Goal: Task Accomplishment & Management: Manage account settings

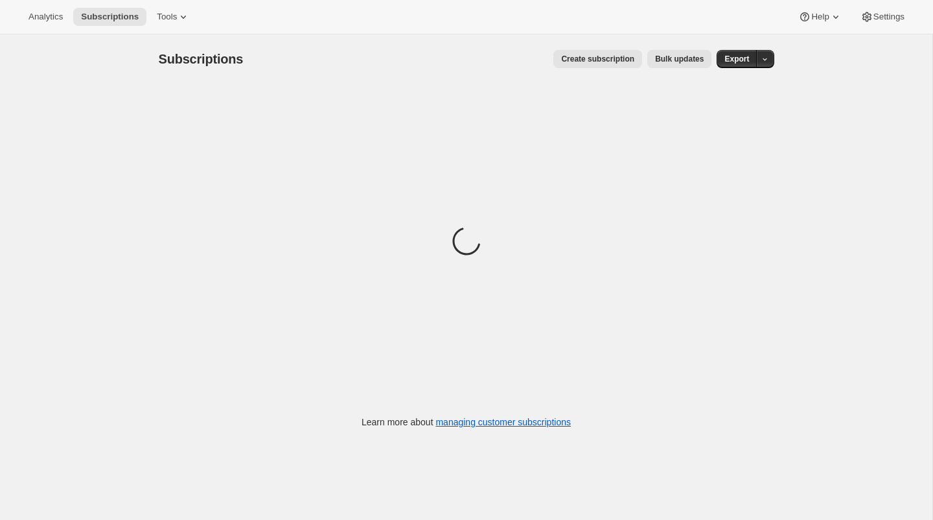
click at [821, 24] on button "Help" at bounding box center [820, 17] width 59 height 18
click at [820, 40] on span "Setup guide" at bounding box center [816, 43] width 45 height 10
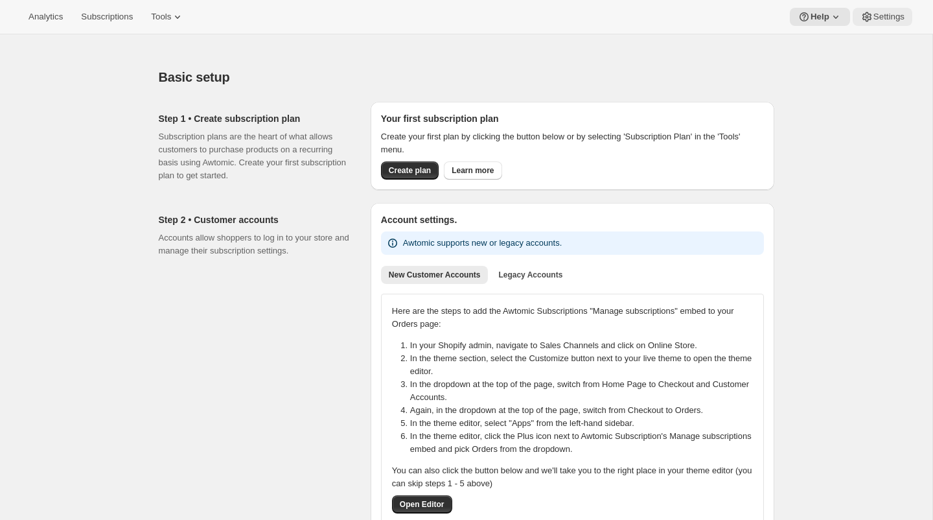
drag, startPoint x: 0, startPoint y: 0, endPoint x: 880, endPoint y: 14, distance: 880.3
click at [880, 14] on span "Settings" at bounding box center [889, 17] width 31 height 10
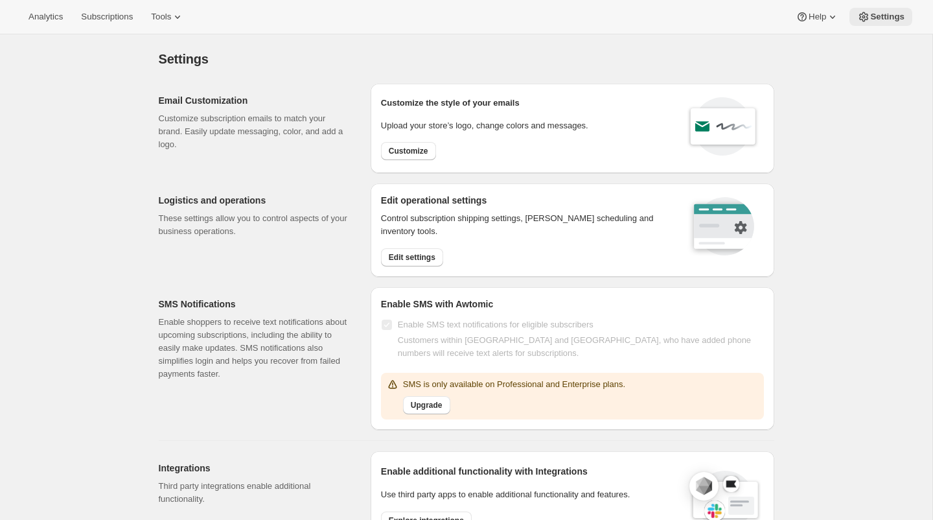
click at [438, 256] on button "Edit settings" at bounding box center [412, 257] width 62 height 18
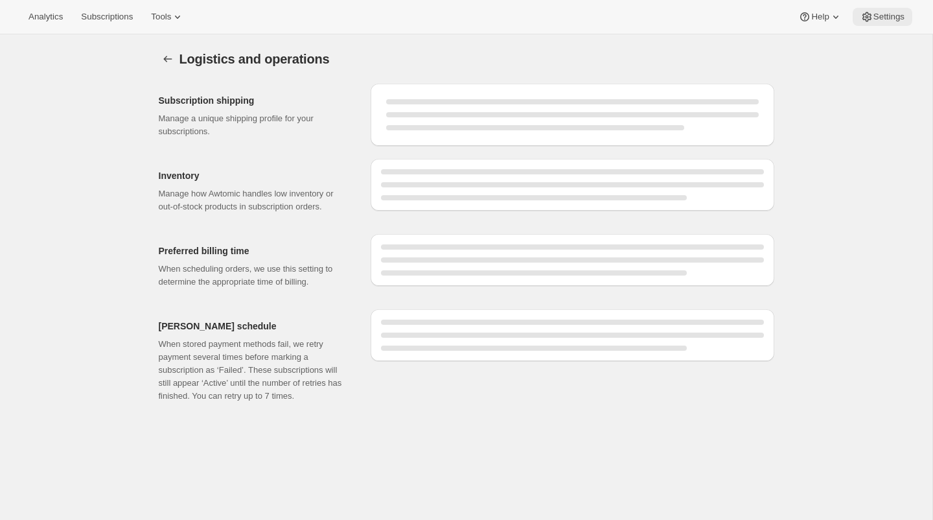
select select "DAY"
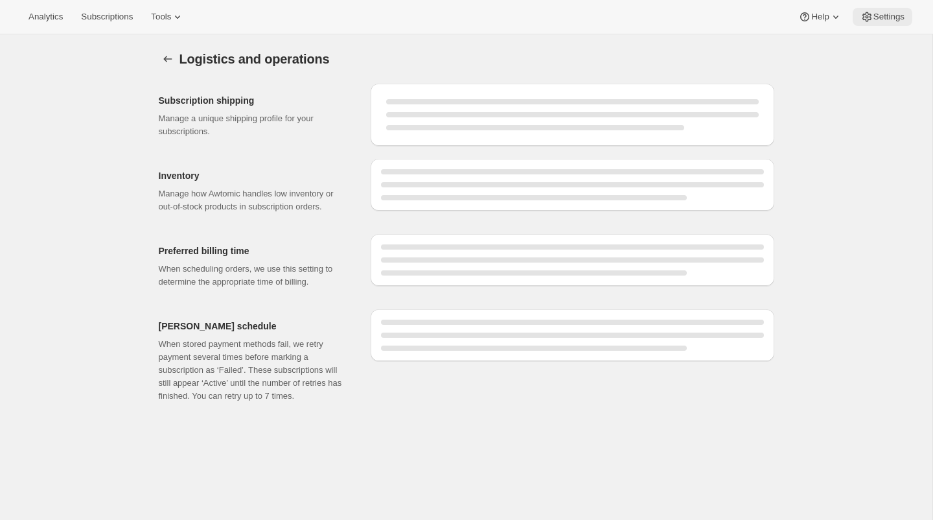
select select "DAY"
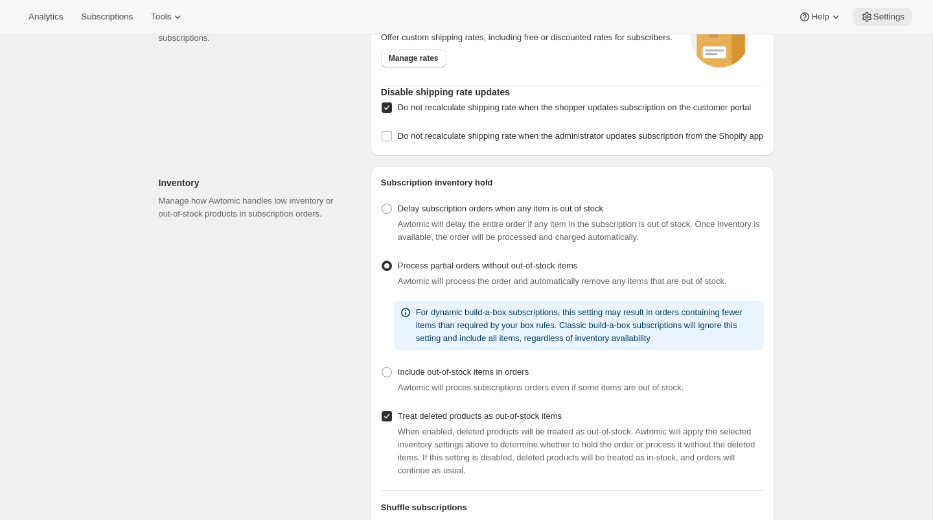
scroll to position [93, 0]
click at [100, 12] on span "Subscriptions" at bounding box center [107, 17] width 52 height 10
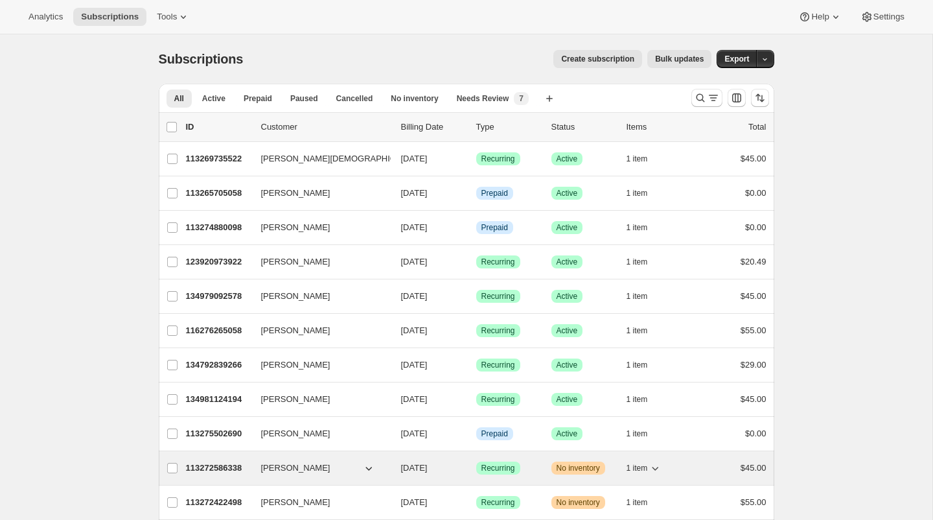
drag, startPoint x: 880, startPoint y: 14, endPoint x: 222, endPoint y: 460, distance: 795.1
click at [222, 461] on p "113272586338" at bounding box center [218, 467] width 65 height 13
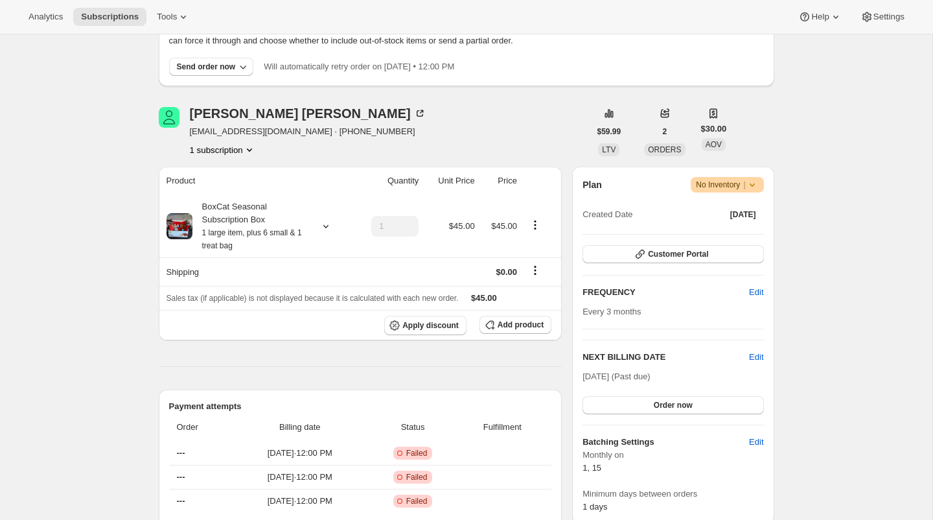
scroll to position [104, 0]
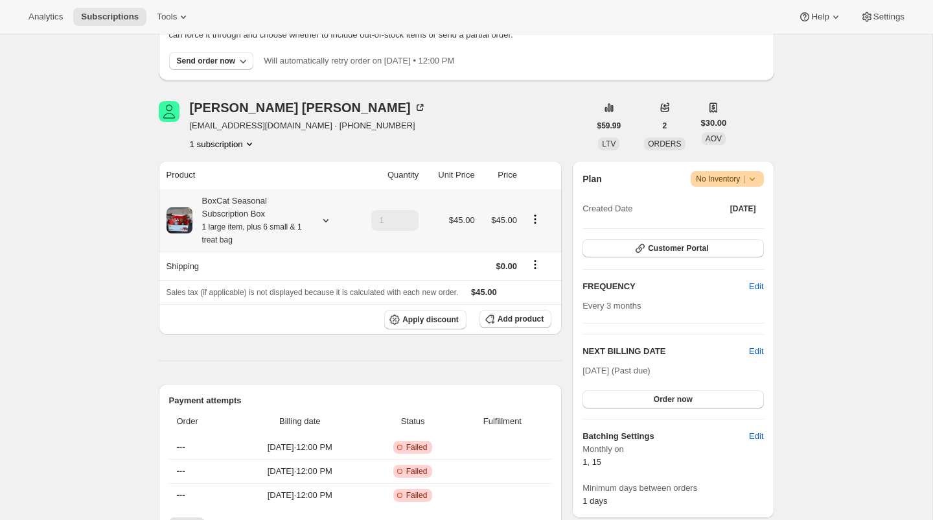
click at [204, 198] on div "BoxCat Seasonal Subscription Box 1 large item, plus 6 small & 1 treat bag" at bounding box center [251, 220] width 117 height 52
click at [285, 273] on td "Red Frog Scratching Post" at bounding box center [236, 279] width 98 height 24
drag, startPoint x: 222, startPoint y: 460, endPoint x: 193, endPoint y: 274, distance: 189.0
click at [193, 274] on td "Red Frog Scratching Post" at bounding box center [236, 279] width 98 height 24
copy td "Red Frog Scratching Post"
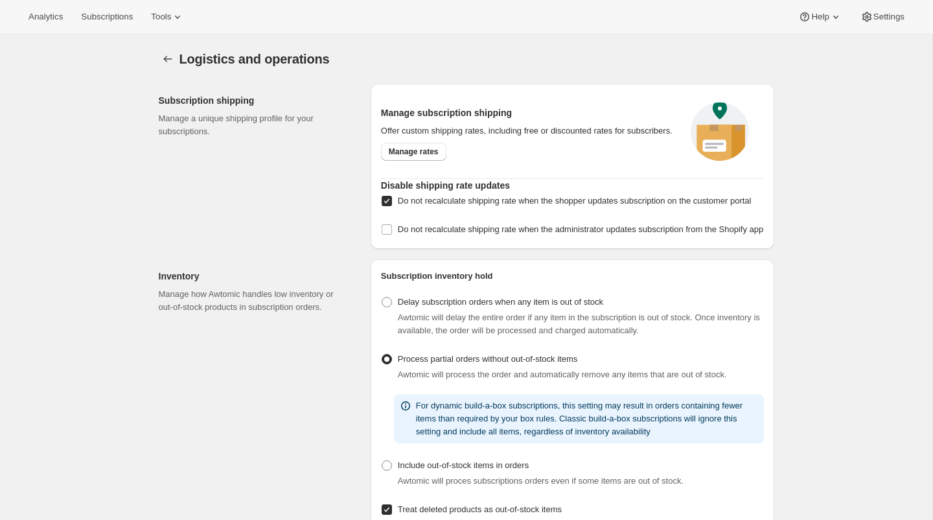
select select "DAY"
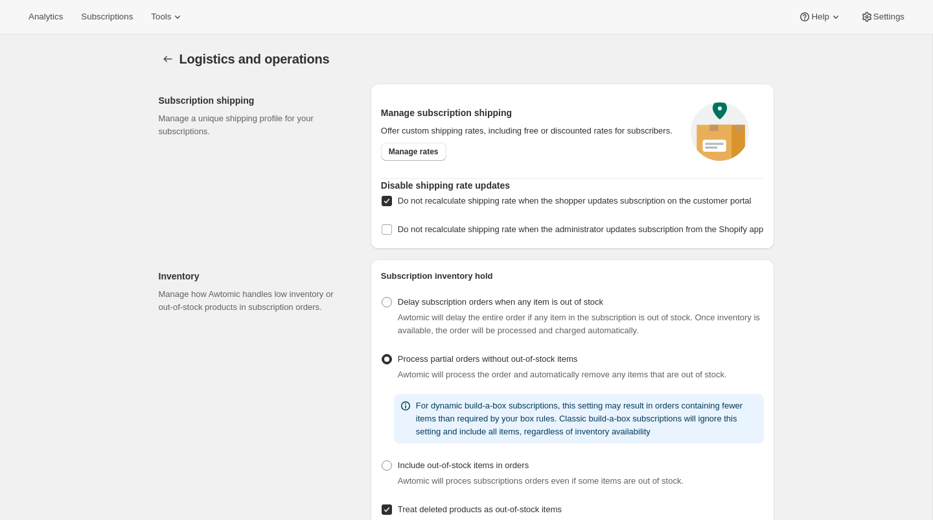
select select "DAY"
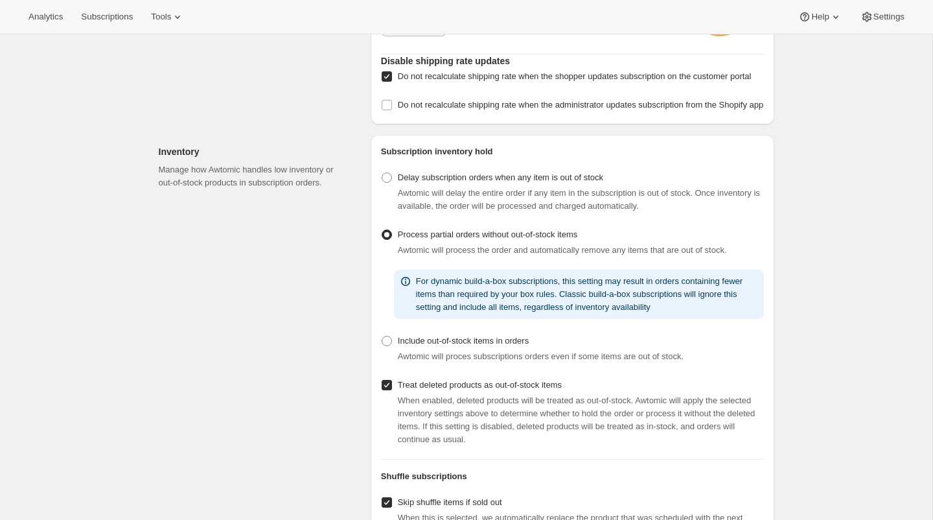
scroll to position [132, 0]
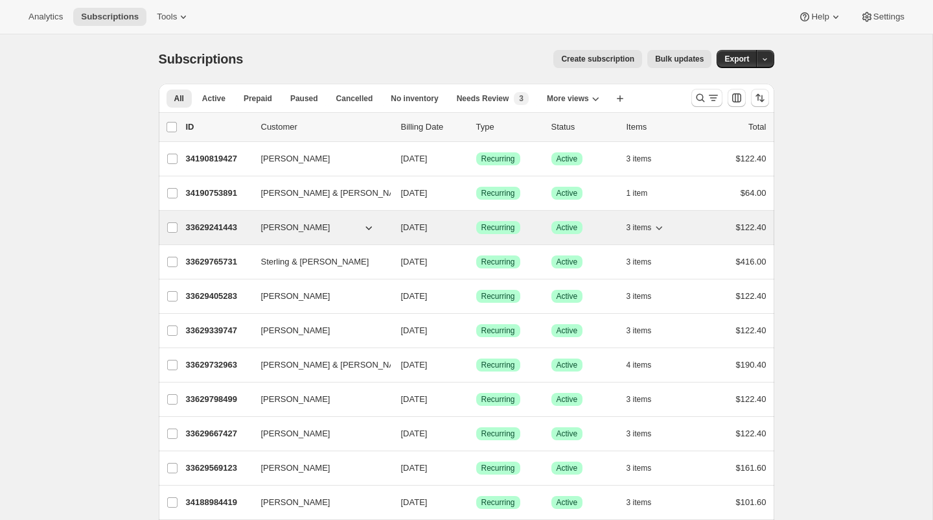
click at [216, 228] on p "33629241443" at bounding box center [218, 227] width 65 height 13
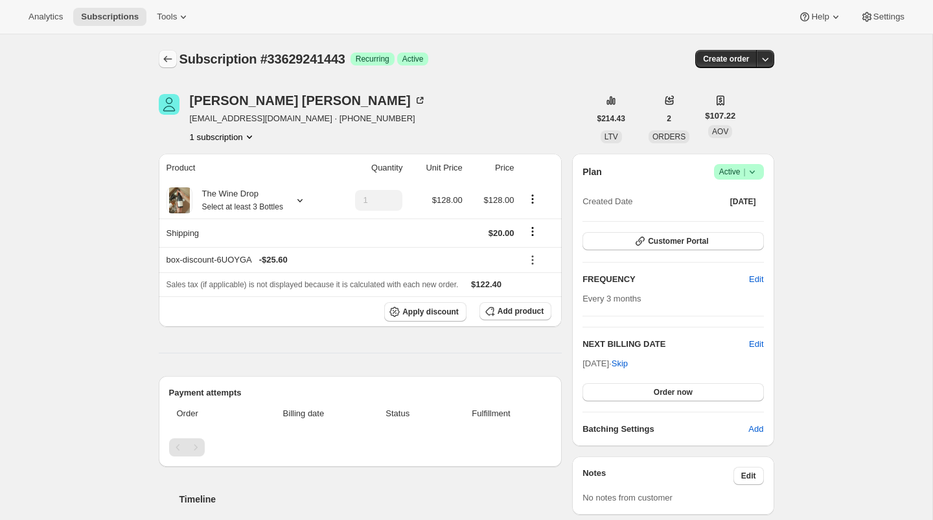
click at [165, 64] on icon "Subscriptions" at bounding box center [167, 59] width 13 height 13
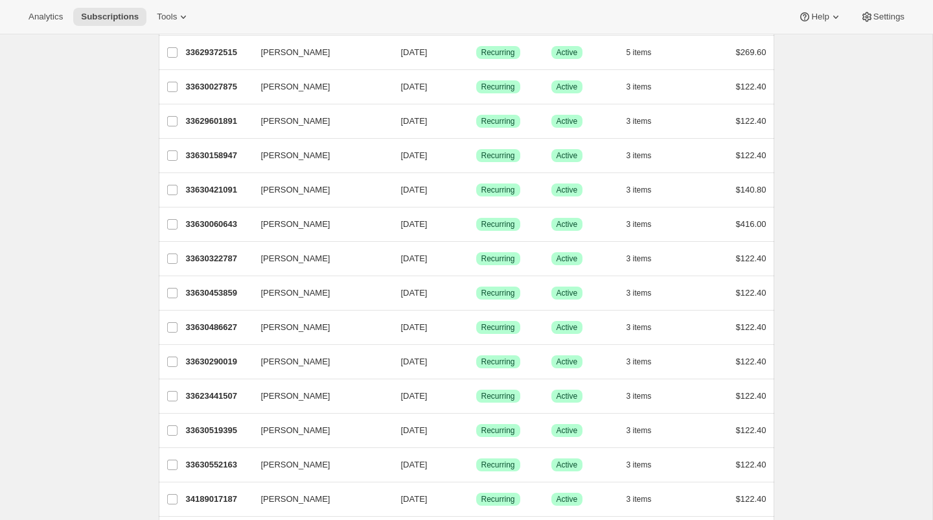
scroll to position [1395, 0]
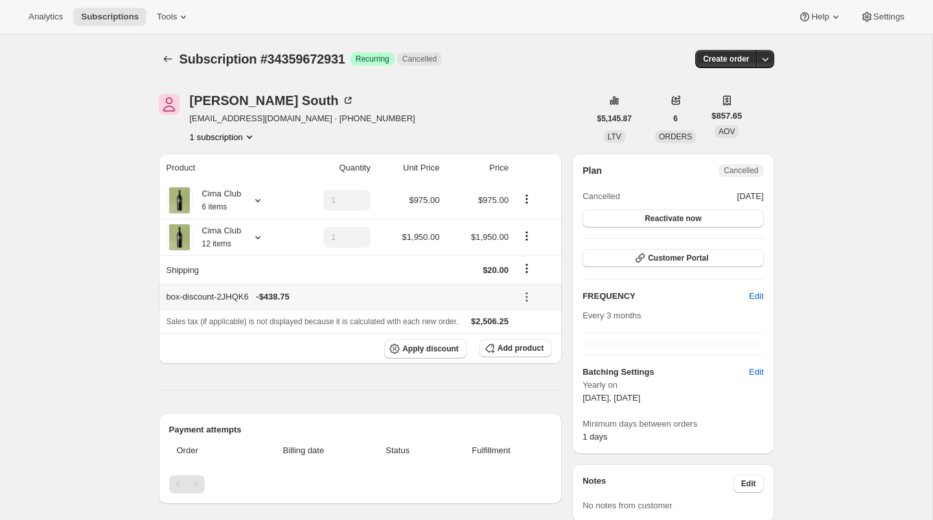
click at [531, 297] on icon at bounding box center [526, 296] width 13 height 13
click at [530, 270] on icon "Shipping actions" at bounding box center [526, 268] width 13 height 13
click at [519, 291] on span "Edit shipping rate" at bounding box center [525, 293] width 65 height 10
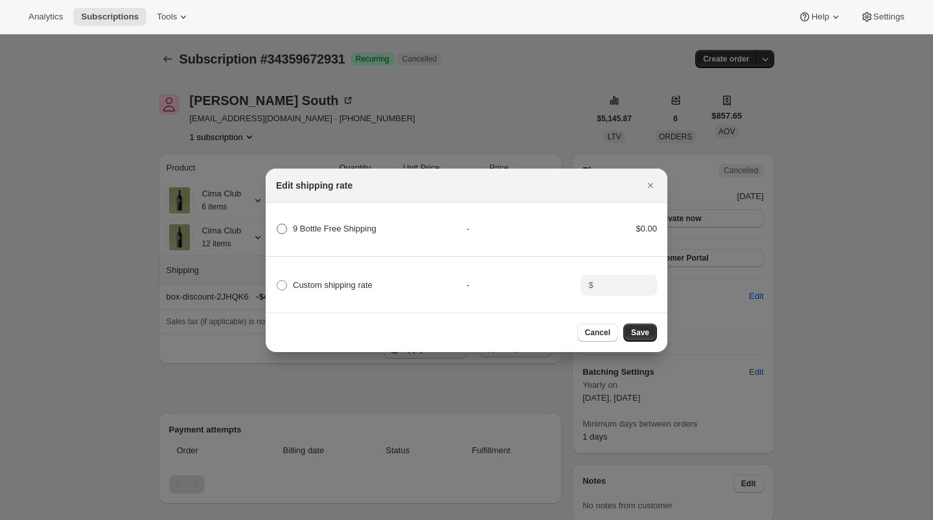
click at [361, 222] on span "9 Bottle Free Shipping" at bounding box center [335, 228] width 84 height 13
click at [277, 224] on Shipping "9 Bottle Free Shipping" at bounding box center [277, 224] width 1 height 1
radio Shipping "true"
click at [634, 329] on span "Save" at bounding box center [640, 332] width 18 height 10
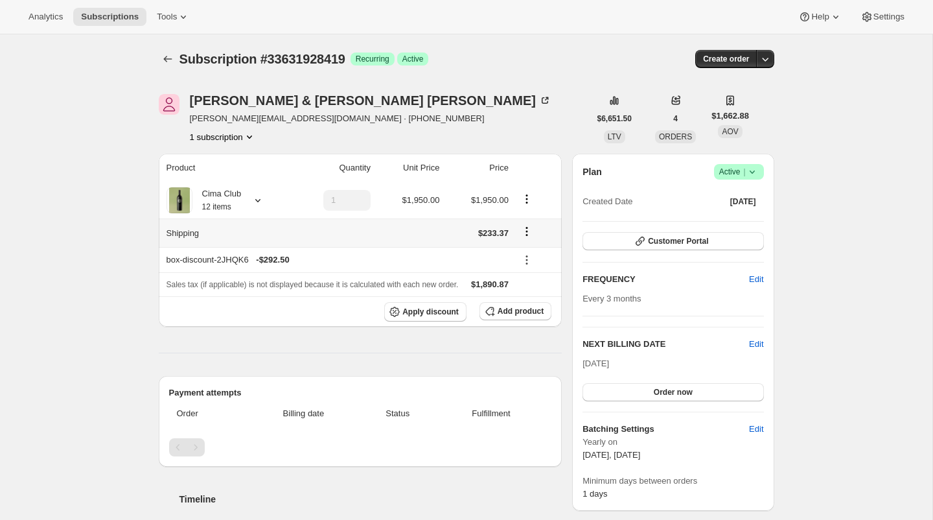
click at [524, 232] on icon "Shipping actions" at bounding box center [526, 231] width 13 height 13
click at [522, 251] on span "Edit shipping rate" at bounding box center [525, 256] width 65 height 10
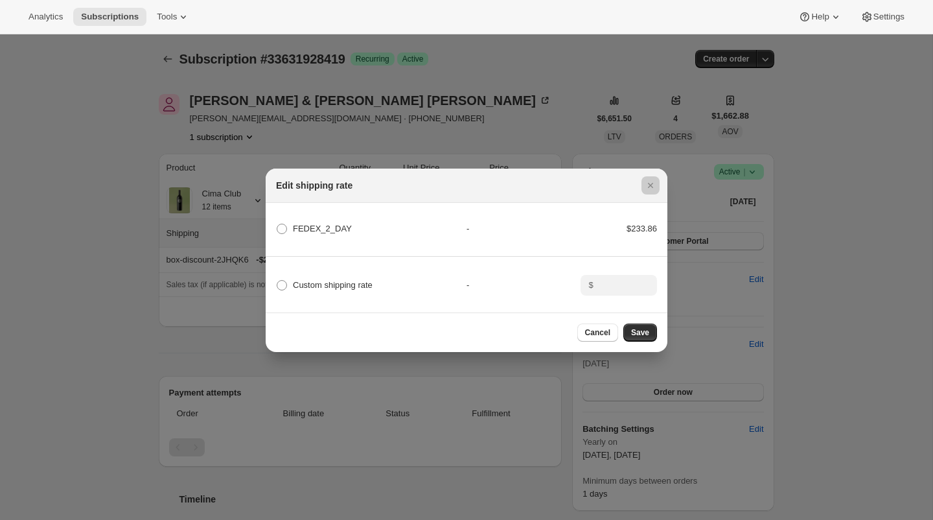
click at [619, 450] on div at bounding box center [466, 260] width 933 height 520
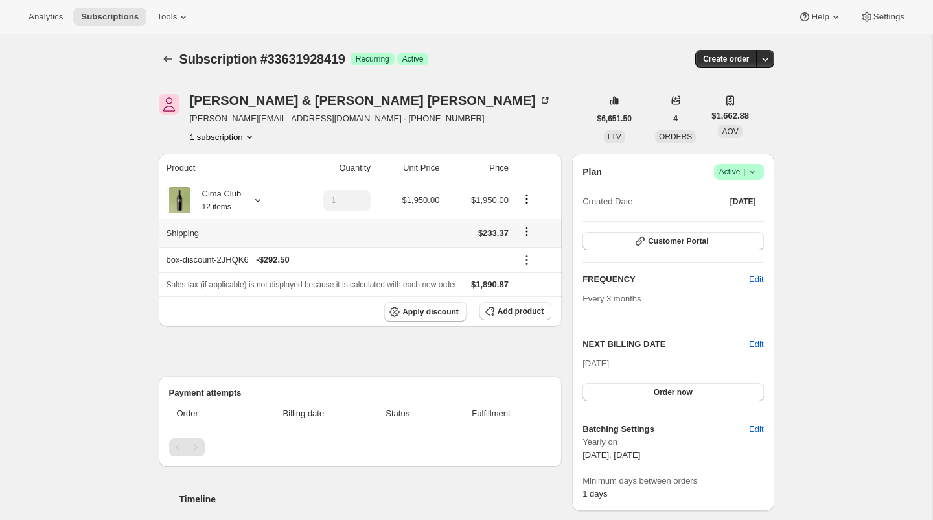
click at [529, 228] on icon "Shipping actions" at bounding box center [526, 231] width 13 height 13
click at [524, 254] on span "Edit shipping rate" at bounding box center [525, 256] width 65 height 10
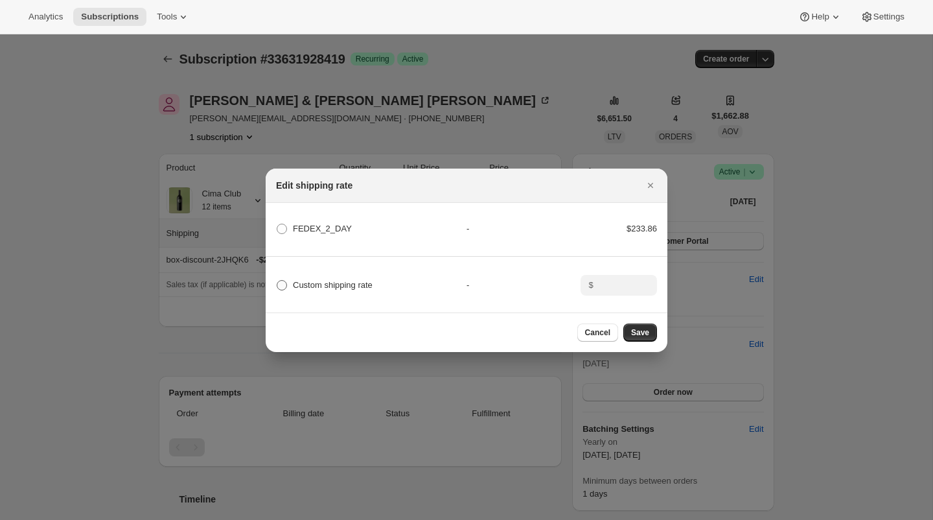
click at [280, 277] on label "Custom shipping rate" at bounding box center [324, 285] width 97 height 18
click at [277, 280] on input "Custom shipping rate" at bounding box center [277, 280] width 1 height 1
radio input "true"
click at [610, 279] on input ":r2q:" at bounding box center [618, 285] width 40 height 21
type input "0"
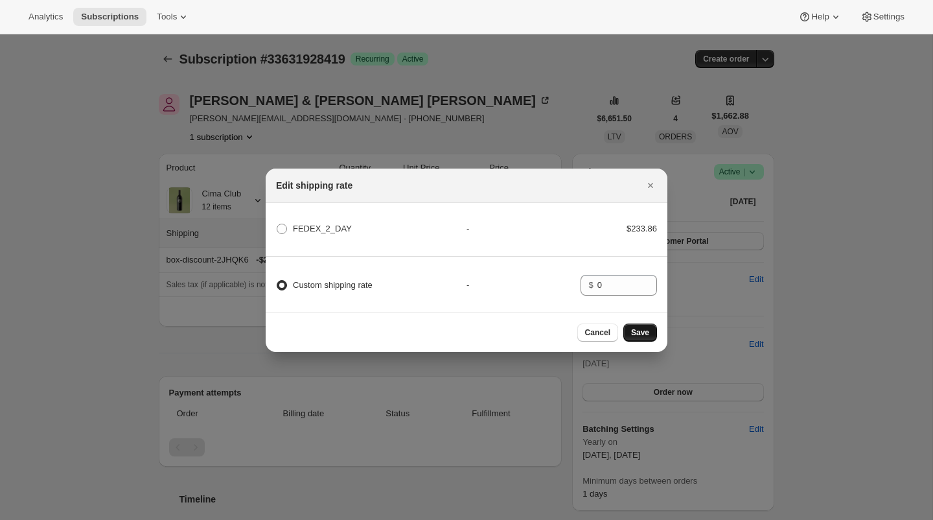
click at [632, 328] on span "Save" at bounding box center [640, 332] width 18 height 10
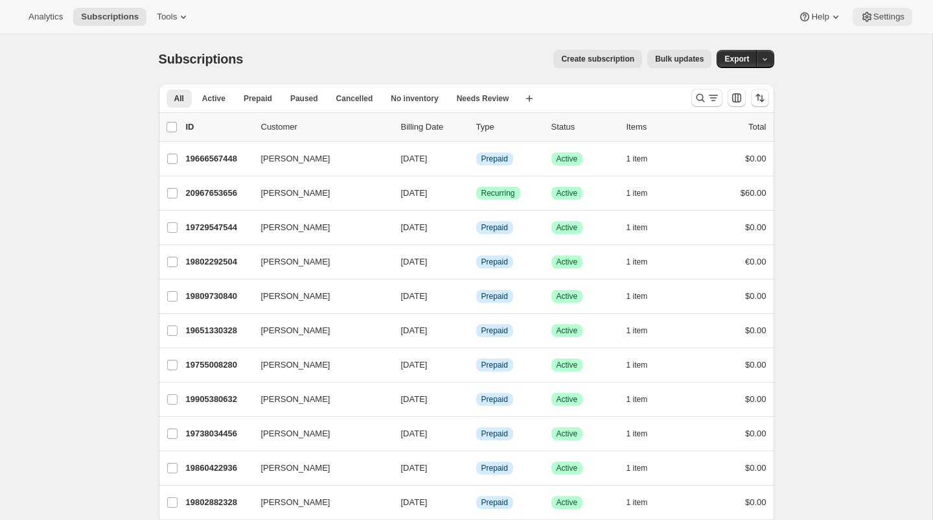
click at [876, 16] on span "Settings" at bounding box center [889, 17] width 31 height 10
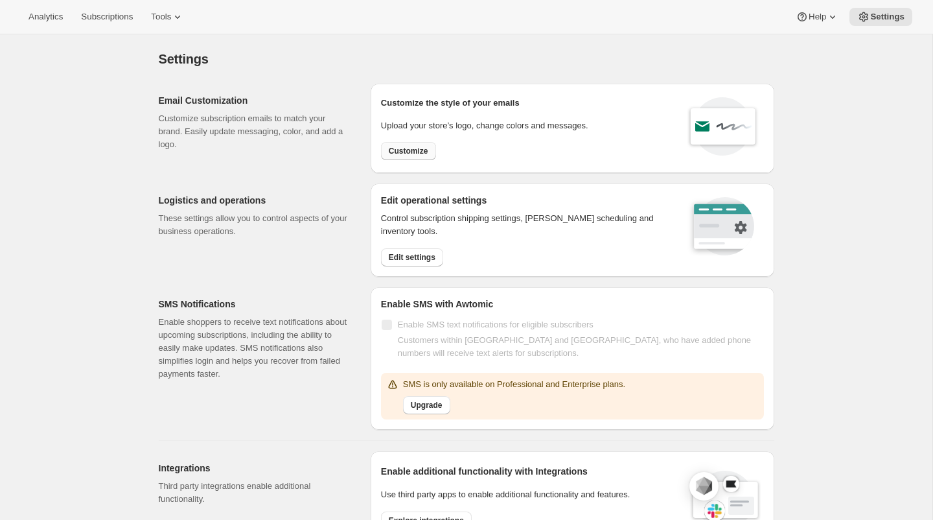
click at [410, 146] on span "Customize" at bounding box center [409, 151] width 40 height 10
select select "subscriptionMessage"
select select "5"
select select "15"
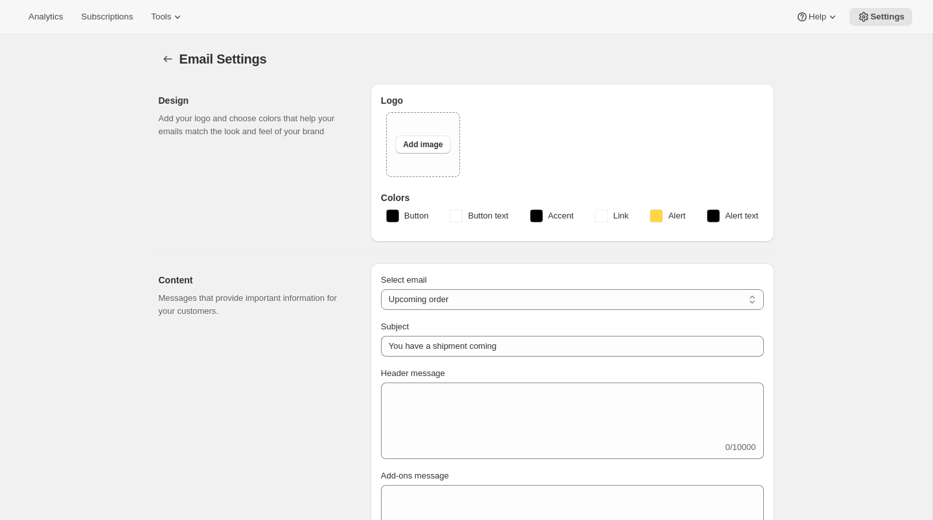
type input "The Fretboard Journal"
